Goal: Navigation & Orientation: Find specific page/section

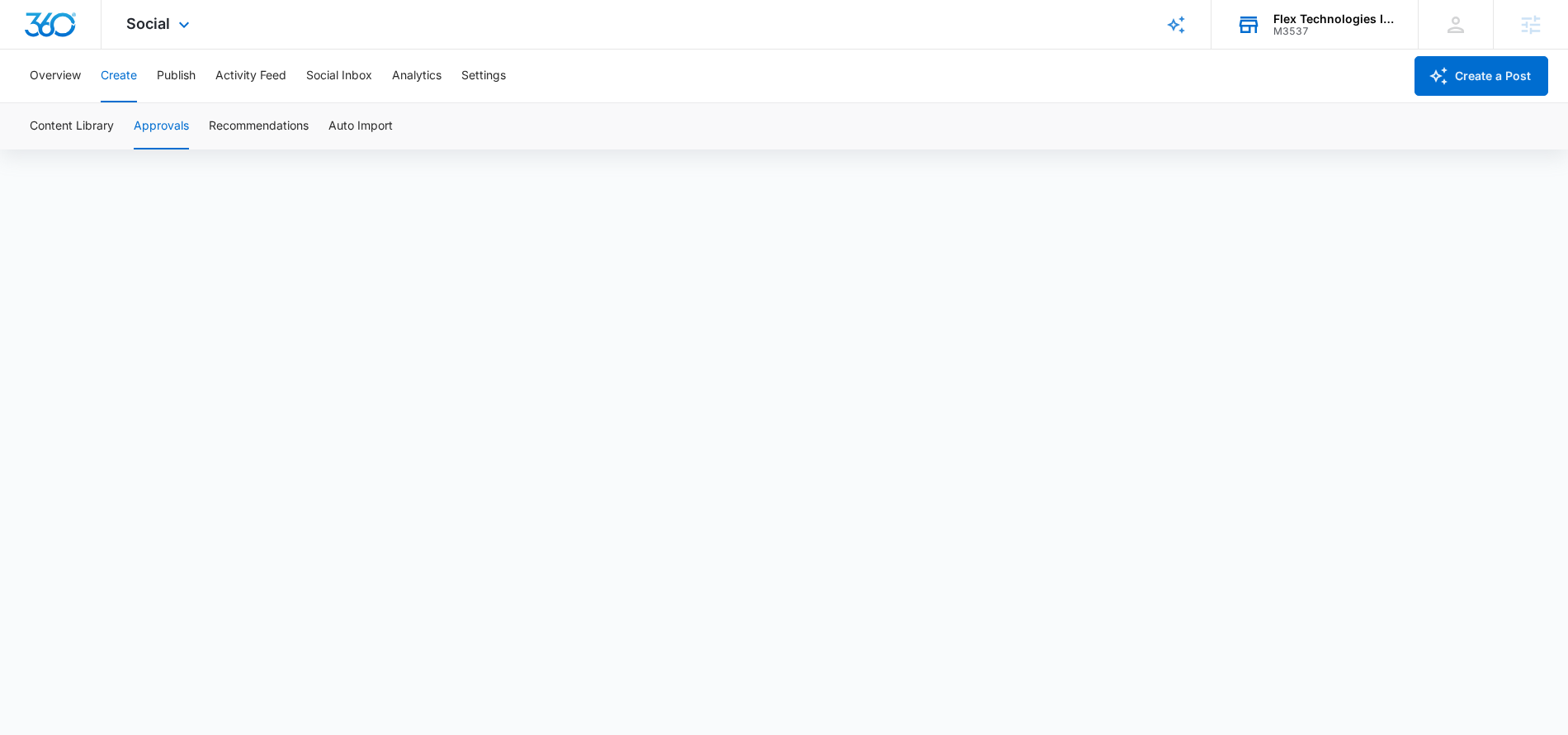
click at [1327, 29] on div "M3537" at bounding box center [1333, 31] width 120 height 12
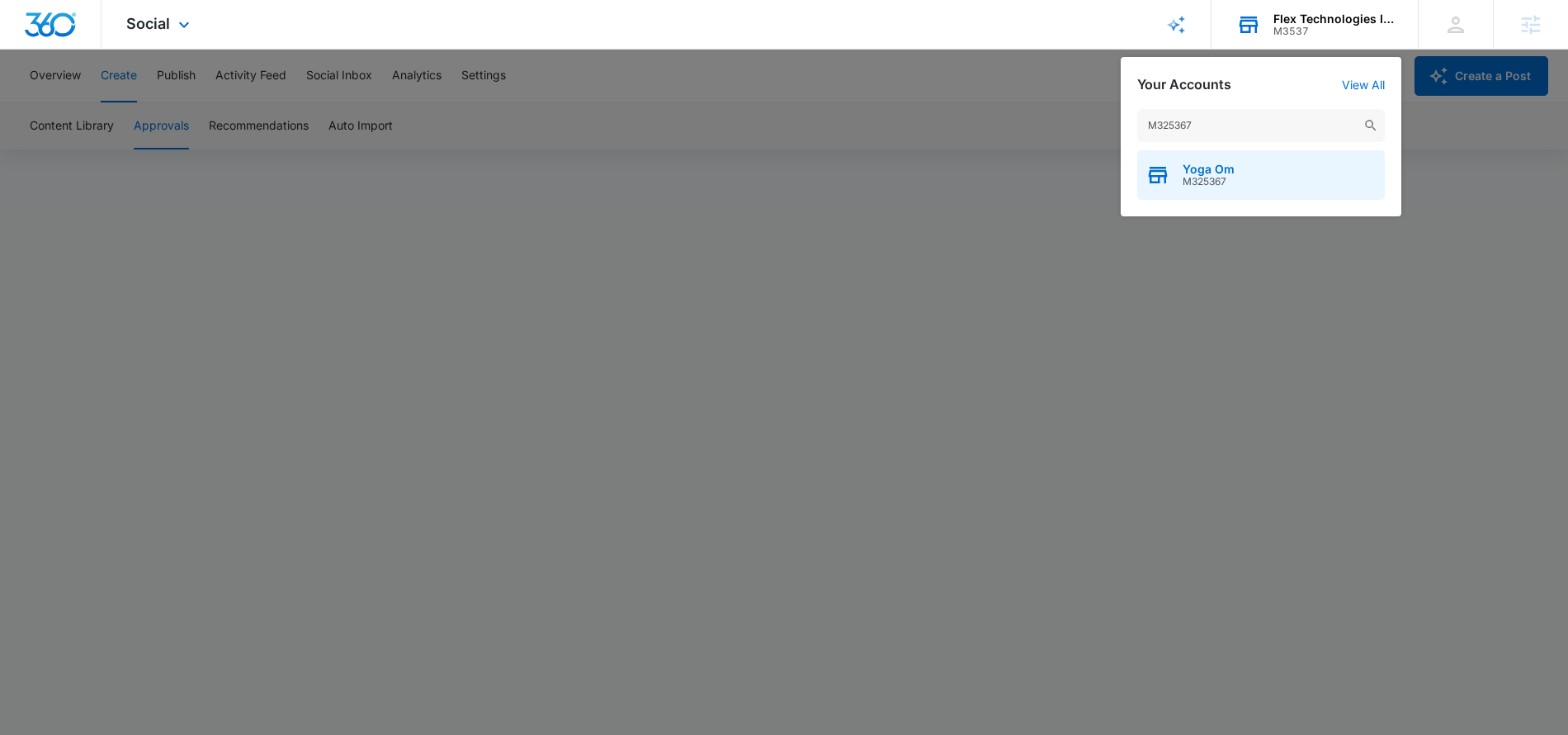
type input "M325367"
click at [1272, 188] on div "Yoga Om M325367" at bounding box center [1260, 175] width 247 height 49
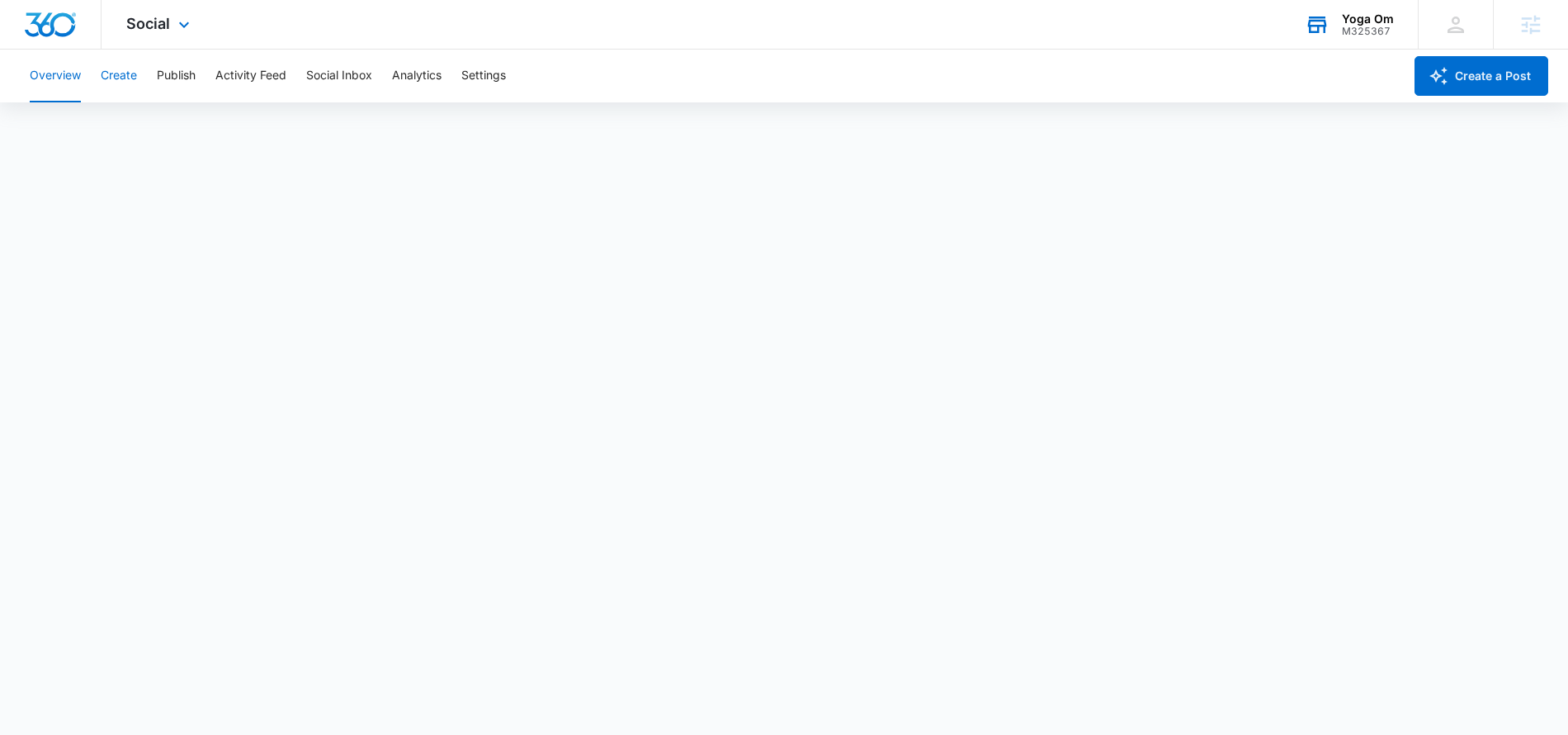
click at [115, 84] on button "Create" at bounding box center [119, 76] width 37 height 53
click at [177, 67] on button "Publish" at bounding box center [176, 76] width 38 height 53
click at [129, 82] on button "Create" at bounding box center [119, 76] width 37 height 53
click at [149, 132] on button "Approvals" at bounding box center [161, 126] width 56 height 47
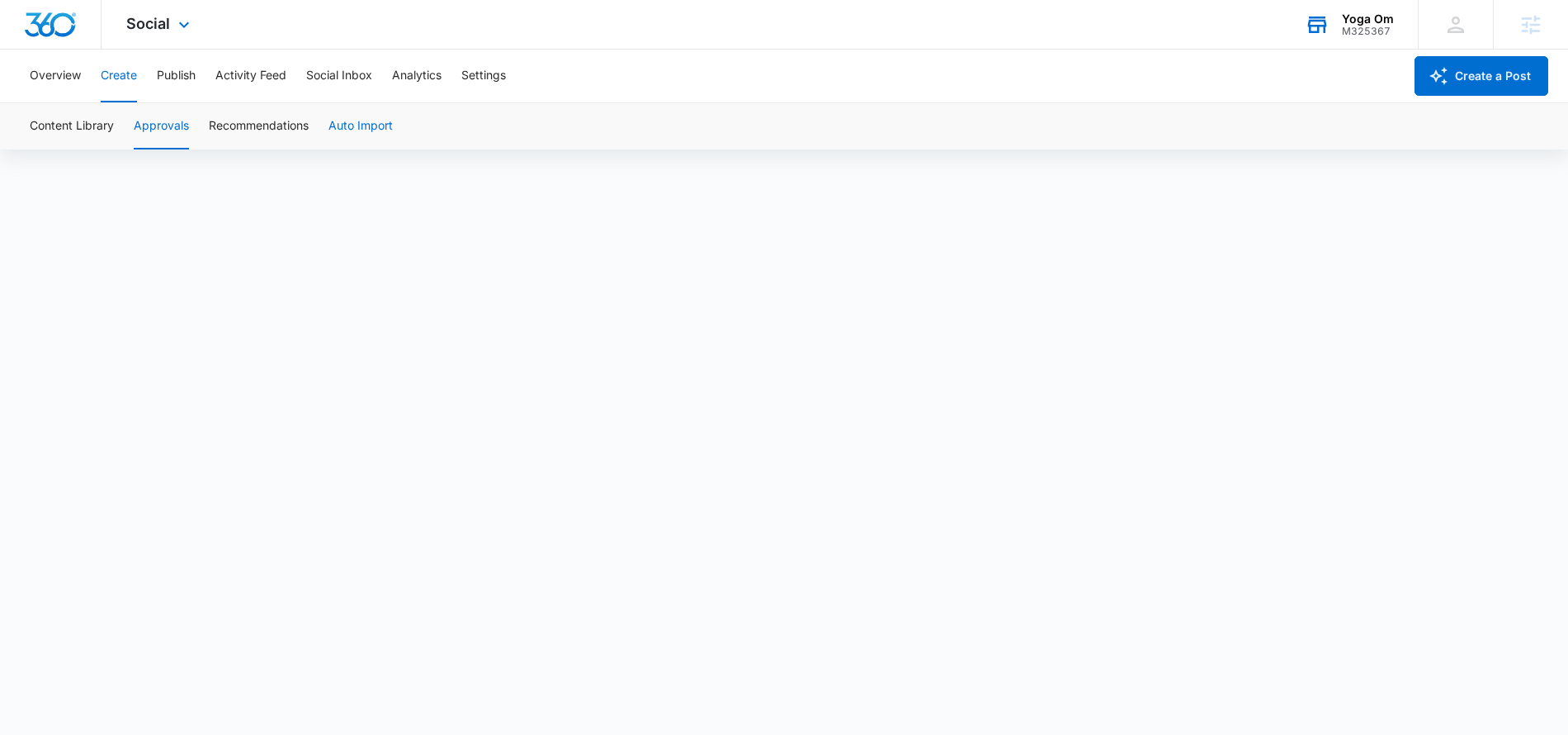
scroll to position [9, 0]
